Goal: Information Seeking & Learning: Understand process/instructions

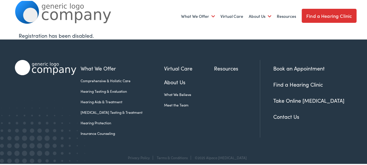
scroll to position [16, 0]
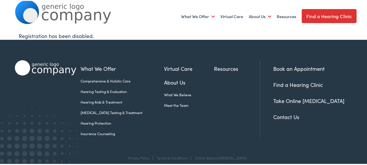
click at [102, 132] on link "Insurance Counseling" at bounding box center [122, 132] width 83 height 5
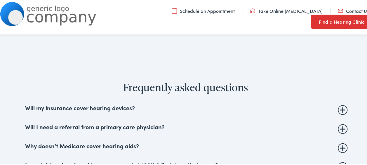
scroll to position [576, 0]
